Goal: Use online tool/utility: Utilize a website feature to perform a specific function

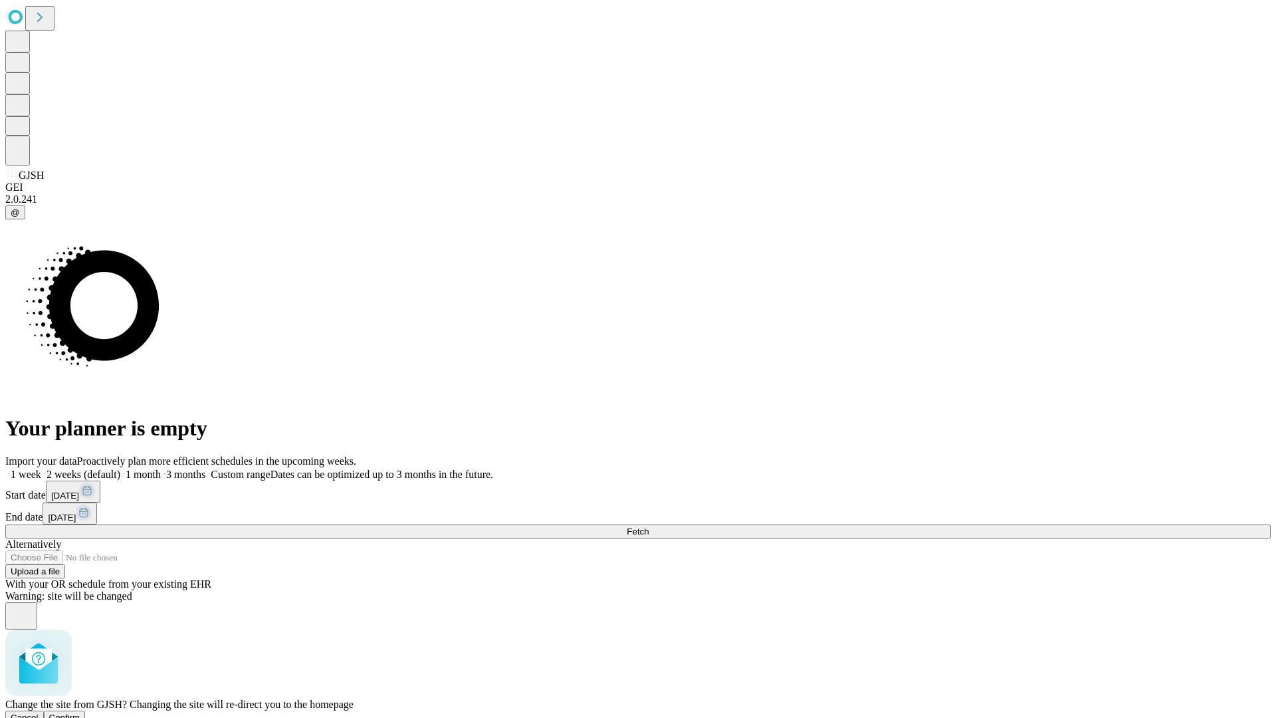
click at [80, 712] on span "Confirm" at bounding box center [64, 717] width 31 height 10
click at [120, 469] on label "2 weeks (default)" at bounding box center [80, 474] width 79 height 11
click at [649, 526] on span "Fetch" at bounding box center [638, 531] width 22 height 10
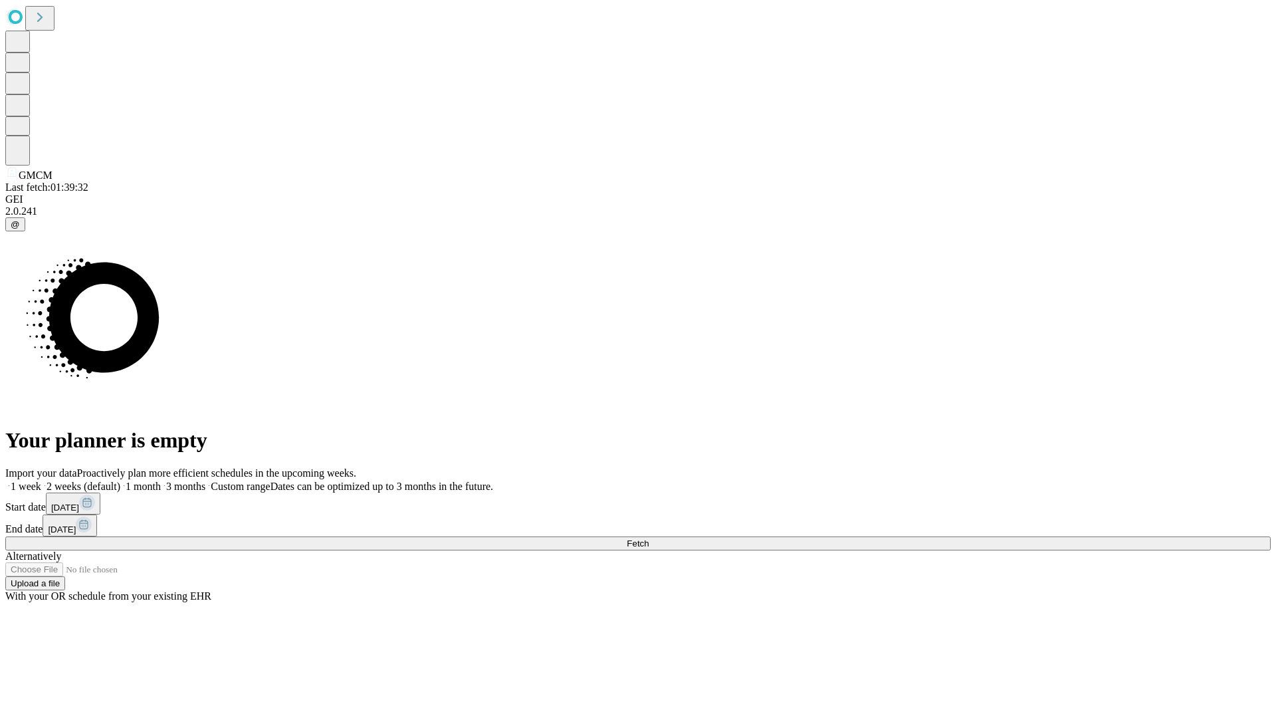
click at [120, 481] on label "2 weeks (default)" at bounding box center [80, 486] width 79 height 11
click at [649, 538] on span "Fetch" at bounding box center [638, 543] width 22 height 10
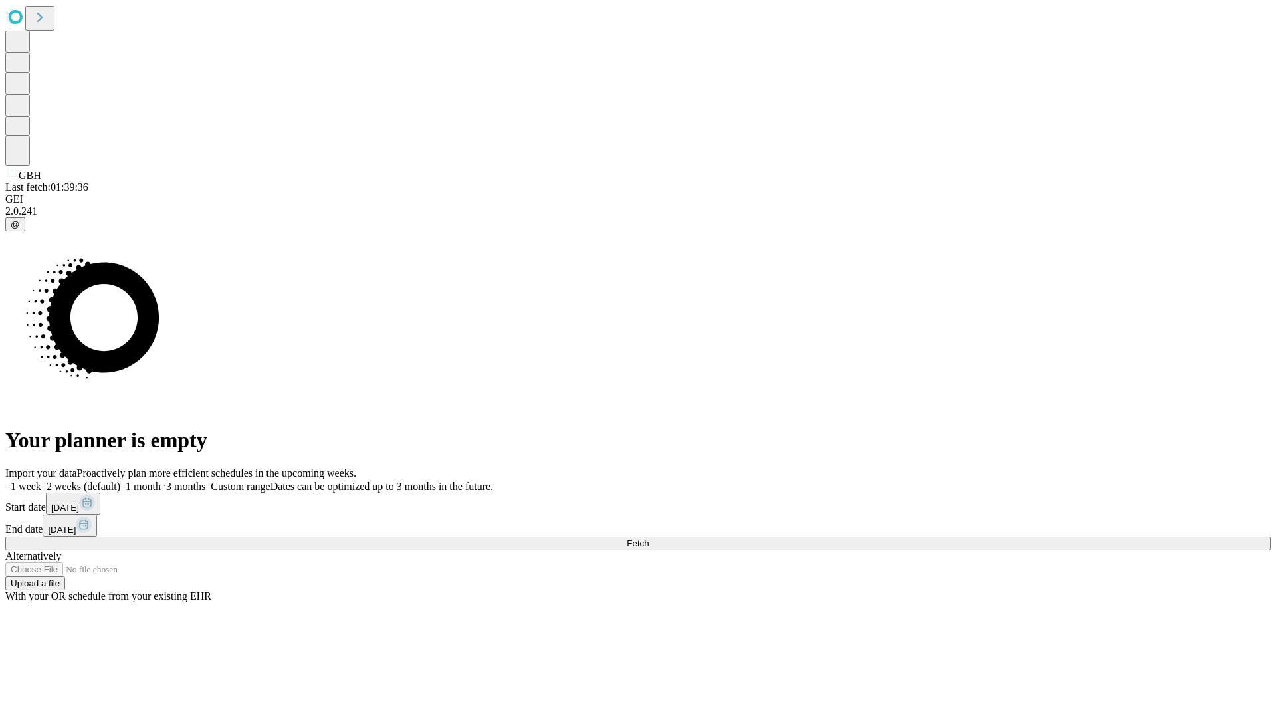
click at [120, 481] on label "2 weeks (default)" at bounding box center [80, 486] width 79 height 11
click at [649, 538] on span "Fetch" at bounding box center [638, 543] width 22 height 10
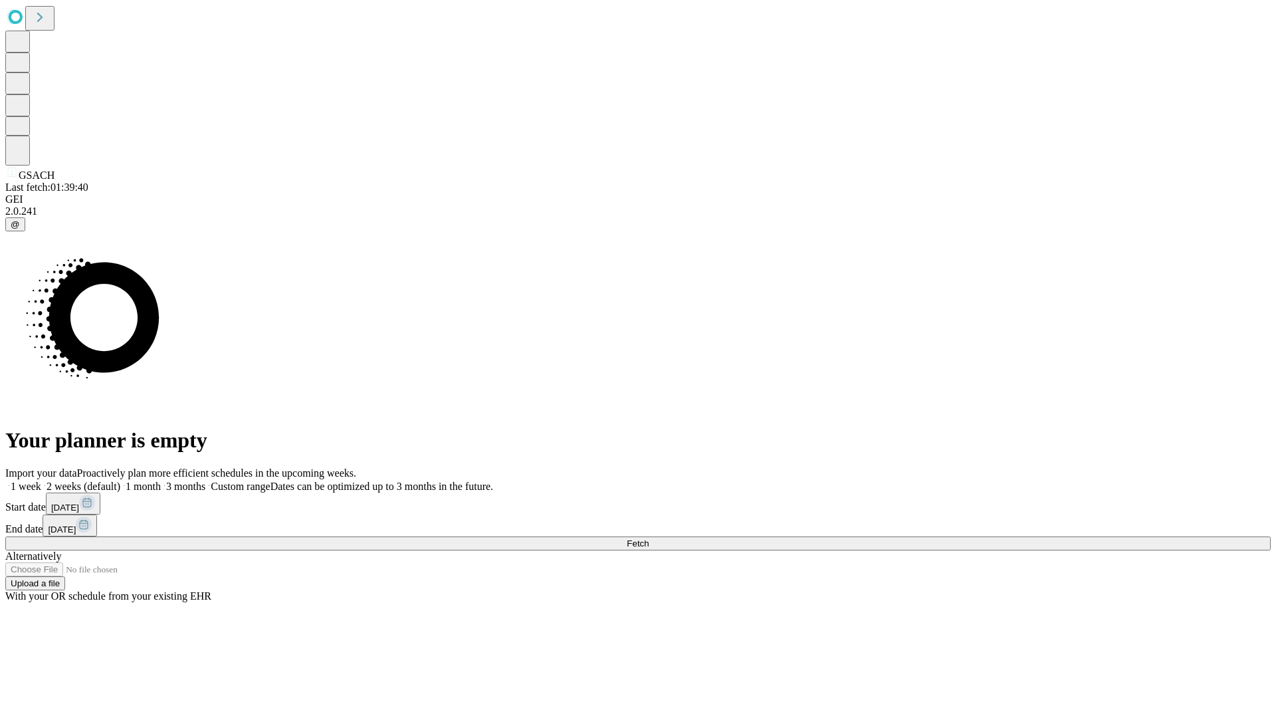
click at [649, 538] on span "Fetch" at bounding box center [638, 543] width 22 height 10
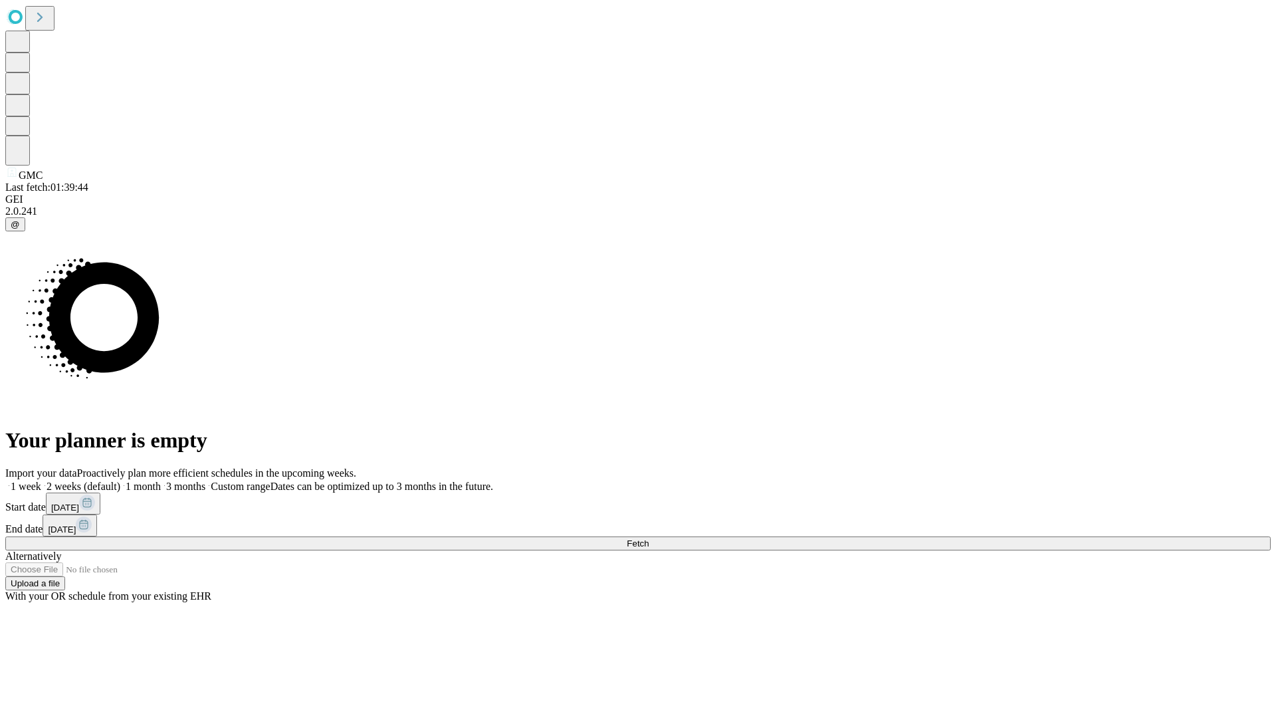
click at [120, 481] on label "2 weeks (default)" at bounding box center [80, 486] width 79 height 11
click at [649, 538] on span "Fetch" at bounding box center [638, 543] width 22 height 10
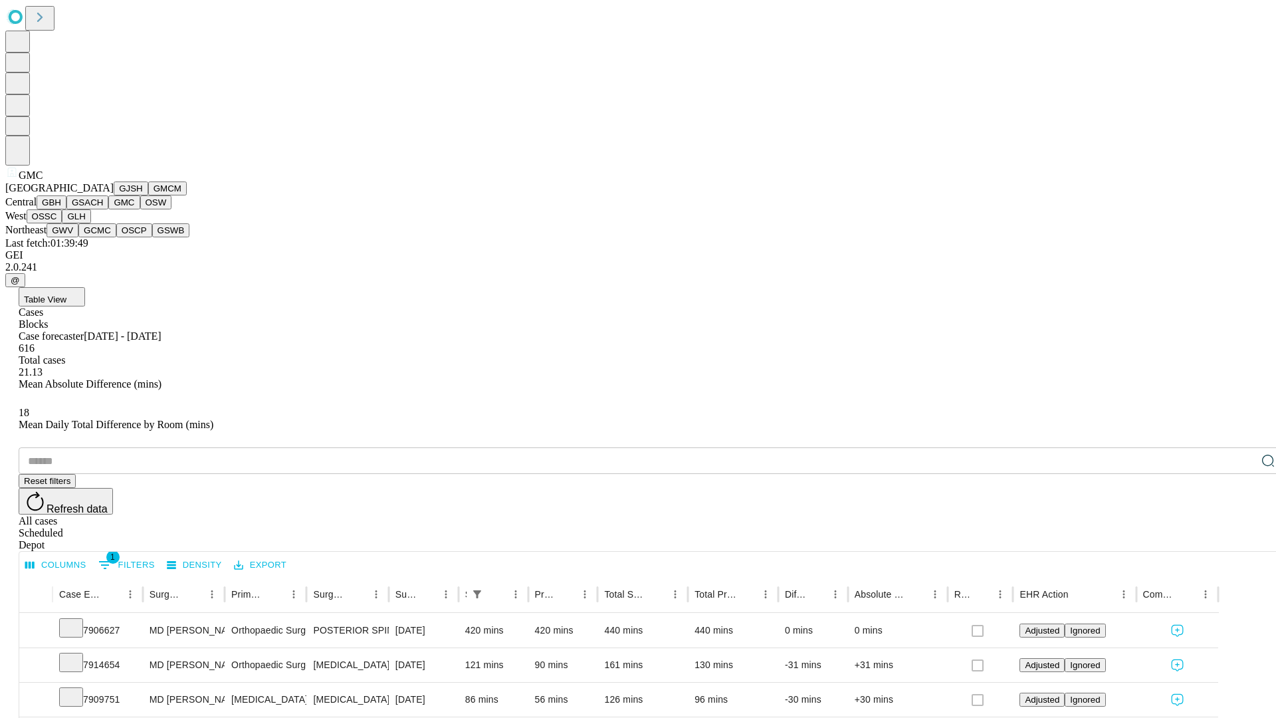
click at [140, 209] on button "OSW" at bounding box center [156, 202] width 32 height 14
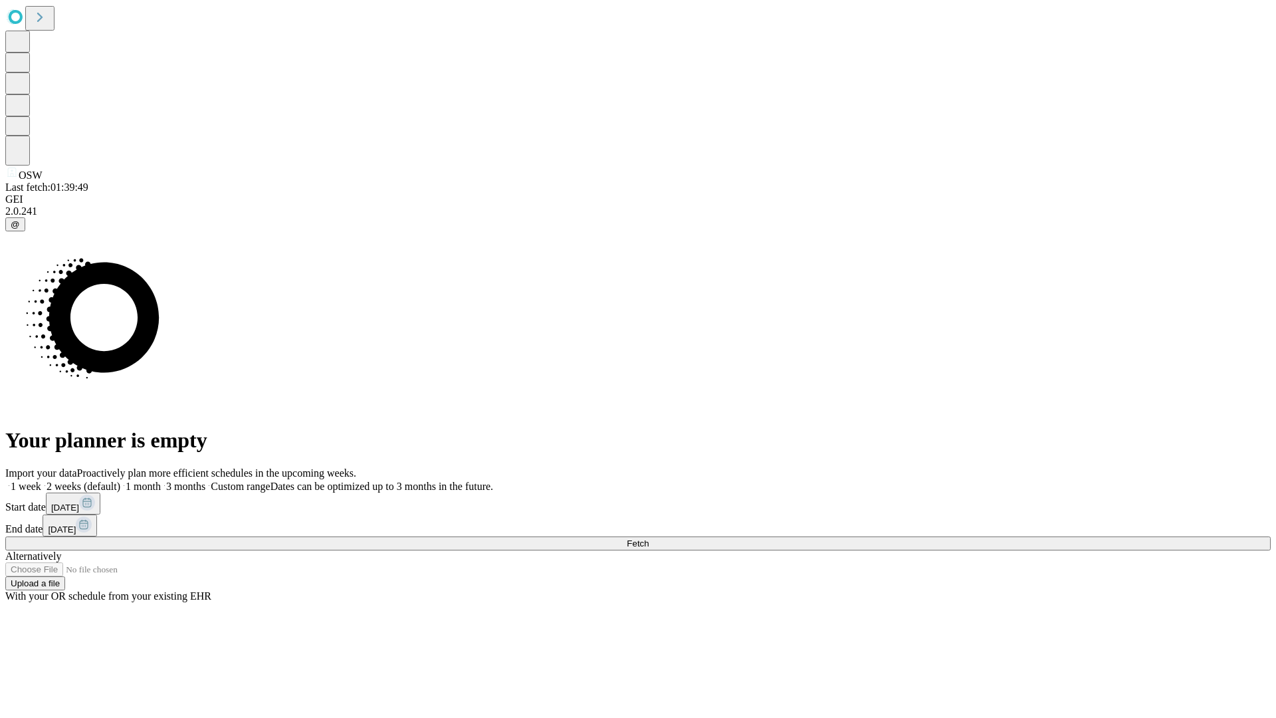
click at [120, 481] on label "2 weeks (default)" at bounding box center [80, 486] width 79 height 11
click at [649, 538] on span "Fetch" at bounding box center [638, 543] width 22 height 10
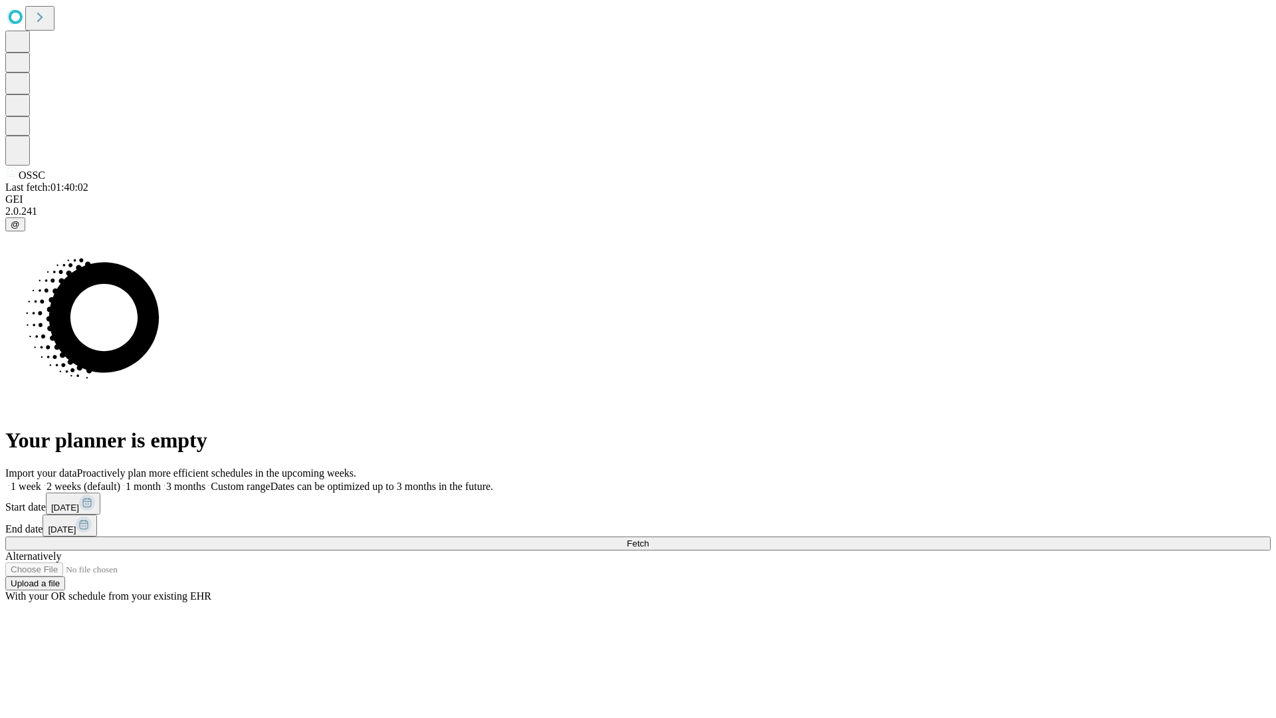
click at [120, 481] on label "2 weeks (default)" at bounding box center [80, 486] width 79 height 11
click at [649, 538] on span "Fetch" at bounding box center [638, 543] width 22 height 10
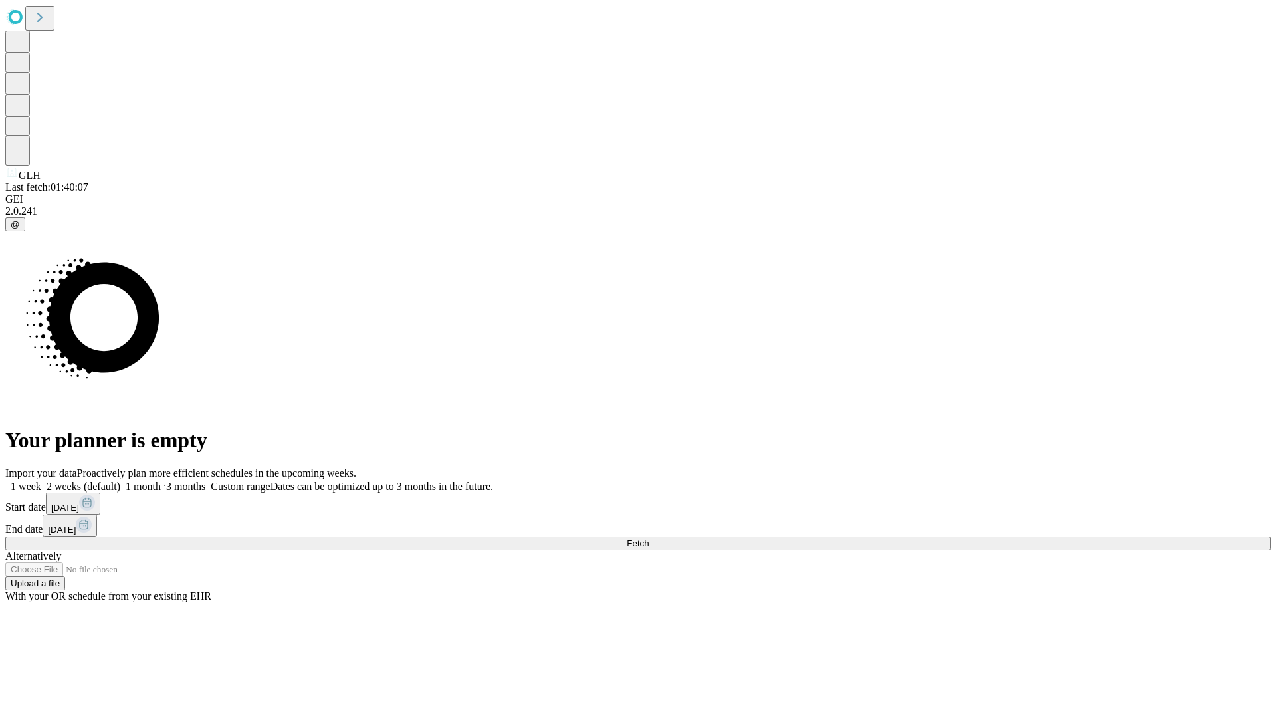
click at [120, 481] on label "2 weeks (default)" at bounding box center [80, 486] width 79 height 11
click at [649, 538] on span "Fetch" at bounding box center [638, 543] width 22 height 10
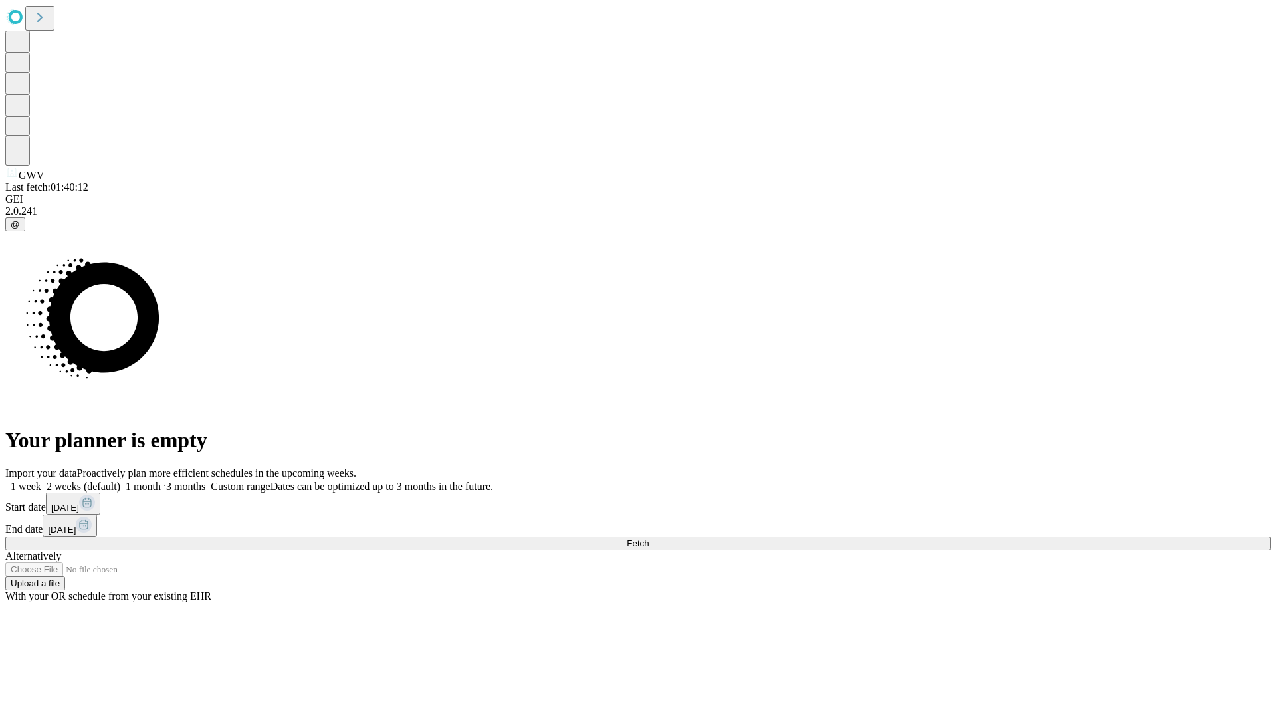
click at [120, 481] on label "2 weeks (default)" at bounding box center [80, 486] width 79 height 11
click at [649, 538] on span "Fetch" at bounding box center [638, 543] width 22 height 10
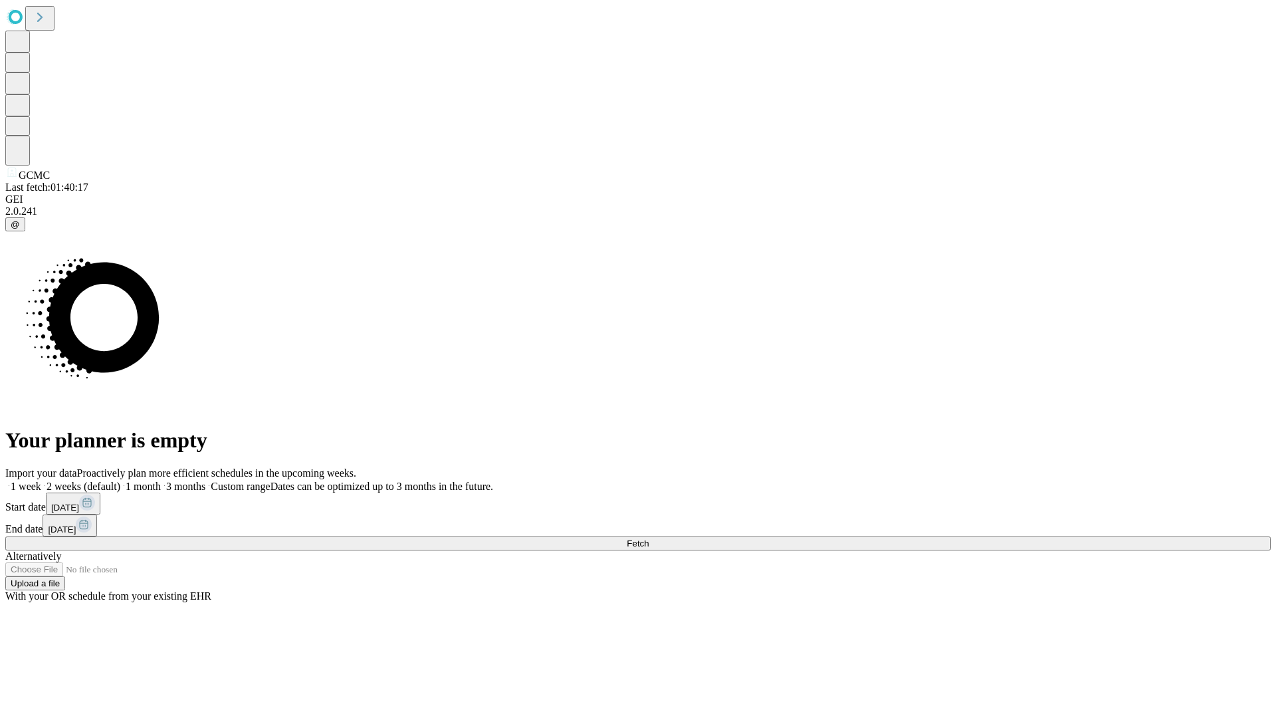
click at [649, 538] on span "Fetch" at bounding box center [638, 543] width 22 height 10
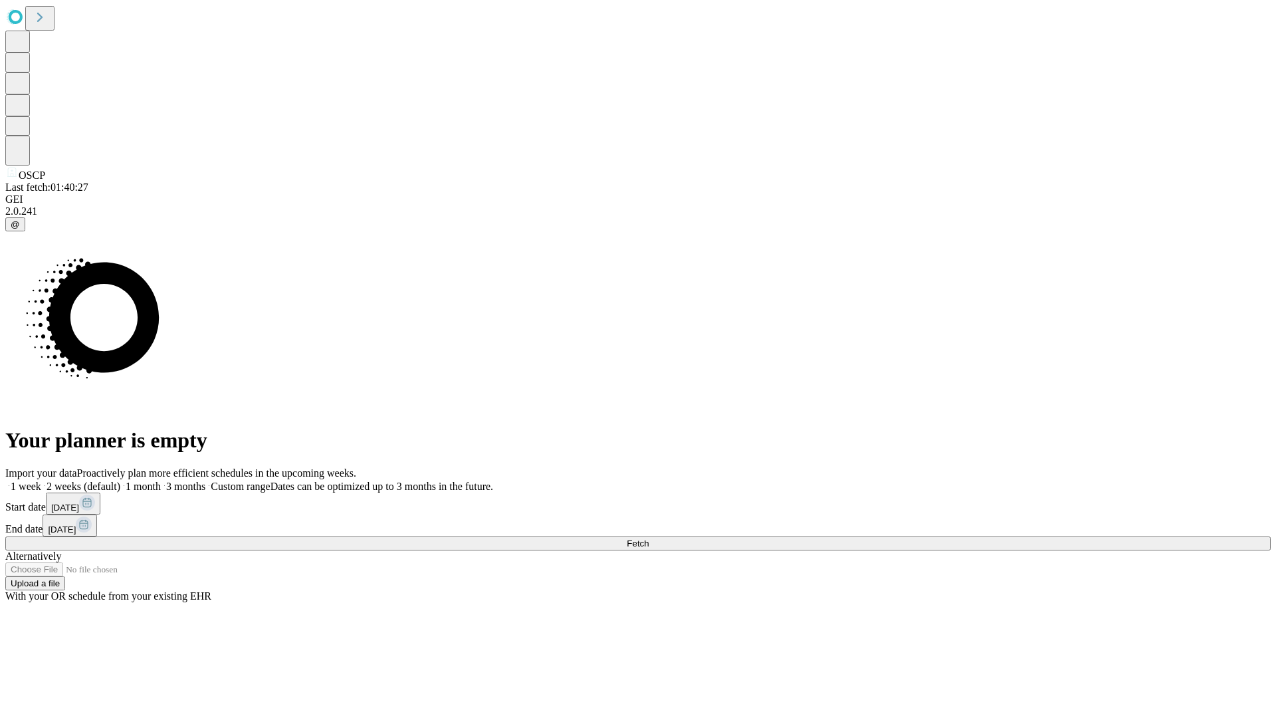
click at [120, 481] on label "2 weeks (default)" at bounding box center [80, 486] width 79 height 11
click at [649, 538] on span "Fetch" at bounding box center [638, 543] width 22 height 10
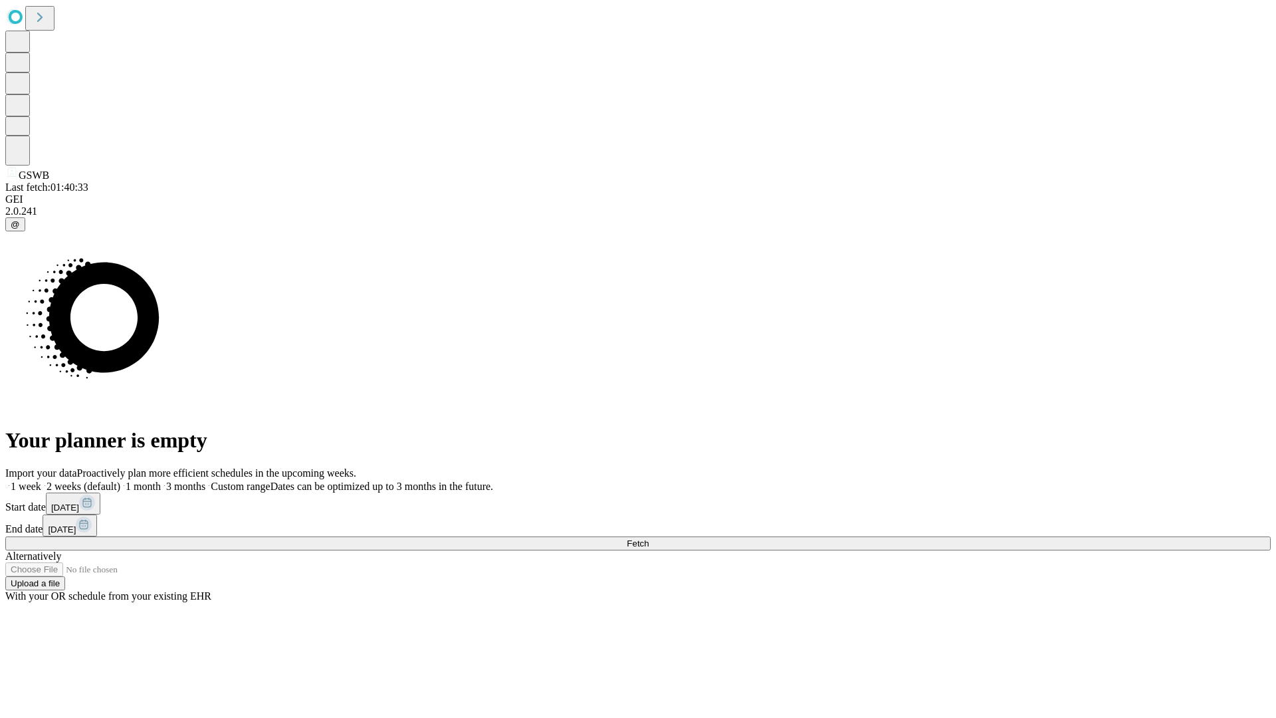
click at [120, 481] on label "2 weeks (default)" at bounding box center [80, 486] width 79 height 11
click at [649, 538] on span "Fetch" at bounding box center [638, 543] width 22 height 10
